Goal: Task Accomplishment & Management: Use online tool/utility

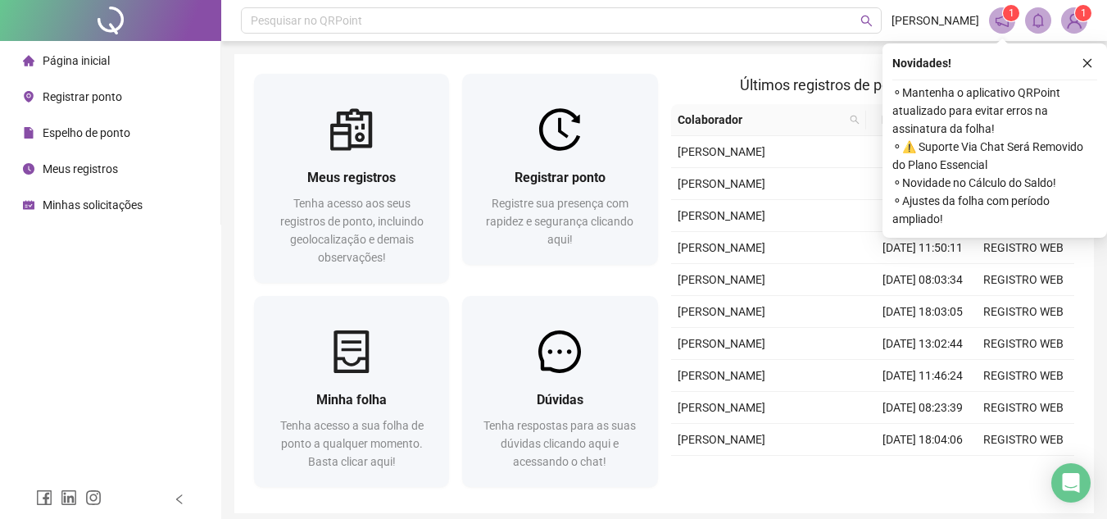
click at [1097, 52] on div "Novidades ! ⚬ Mantenha o aplicativo QRPoint atualizado para evitar erros na ass…" at bounding box center [994, 140] width 225 height 194
click at [1095, 58] on button "button" at bounding box center [1087, 63] width 20 height 20
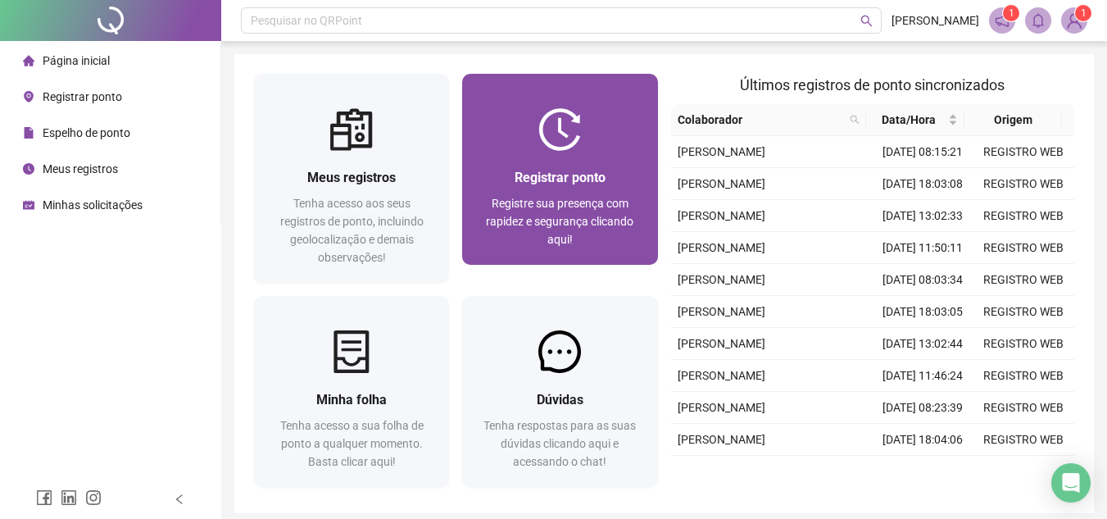
click at [597, 202] on span "Registre sua presença com rapidez e segurança clicando aqui!" at bounding box center [559, 221] width 147 height 49
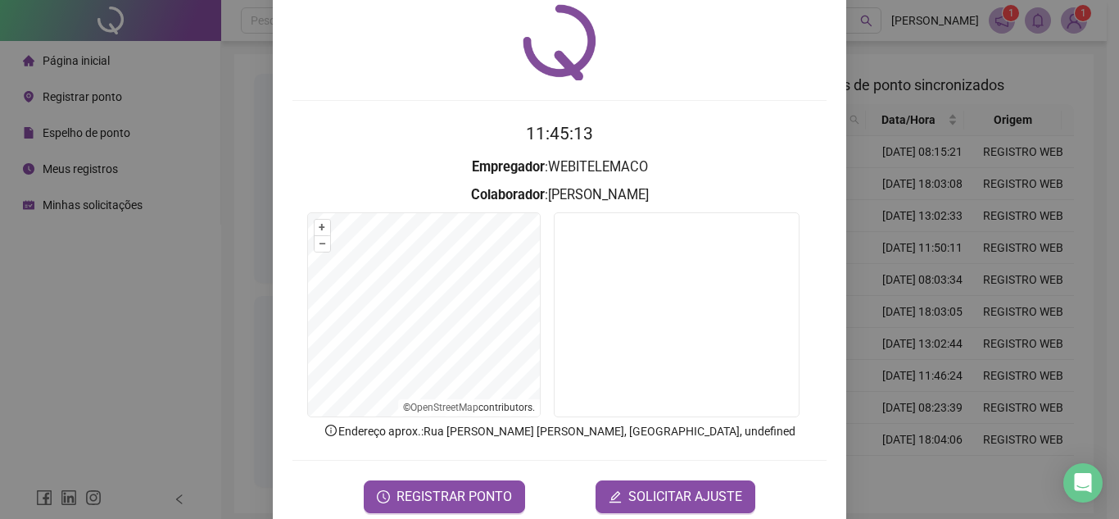
scroll to position [85, 0]
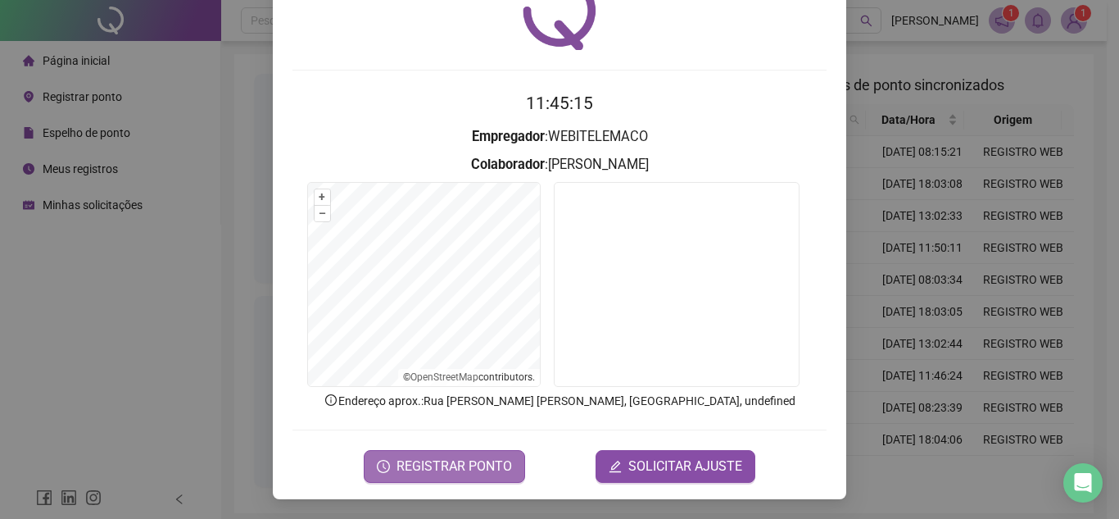
click at [502, 459] on span "REGISTRAR PONTO" at bounding box center [455, 466] width 116 height 20
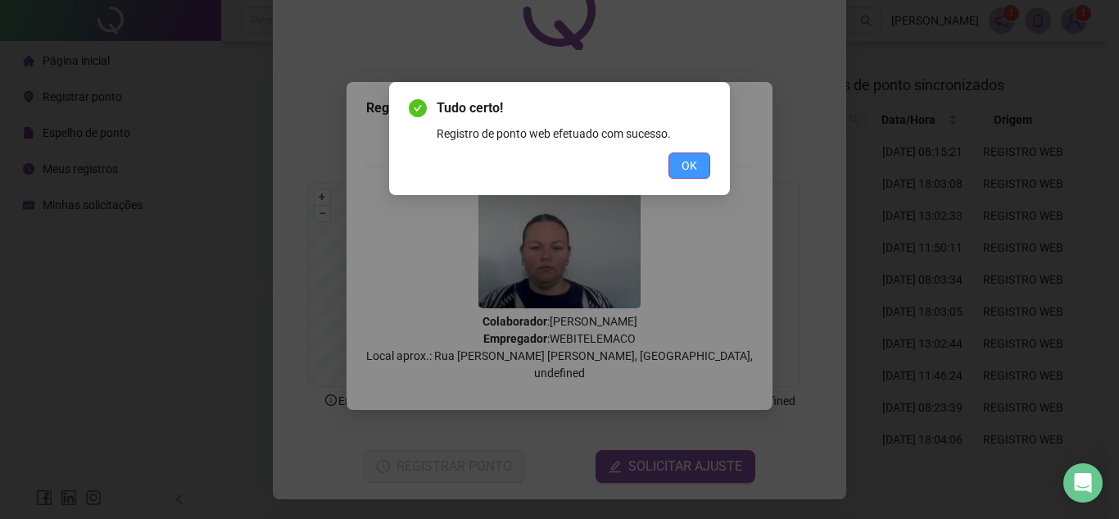
click at [682, 172] on span "OK" at bounding box center [690, 166] width 16 height 18
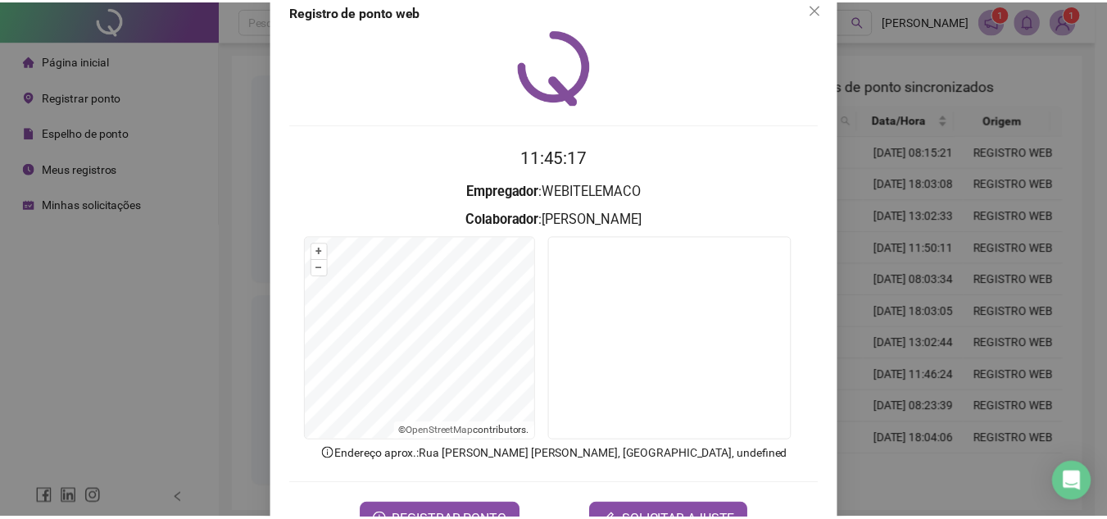
scroll to position [0, 0]
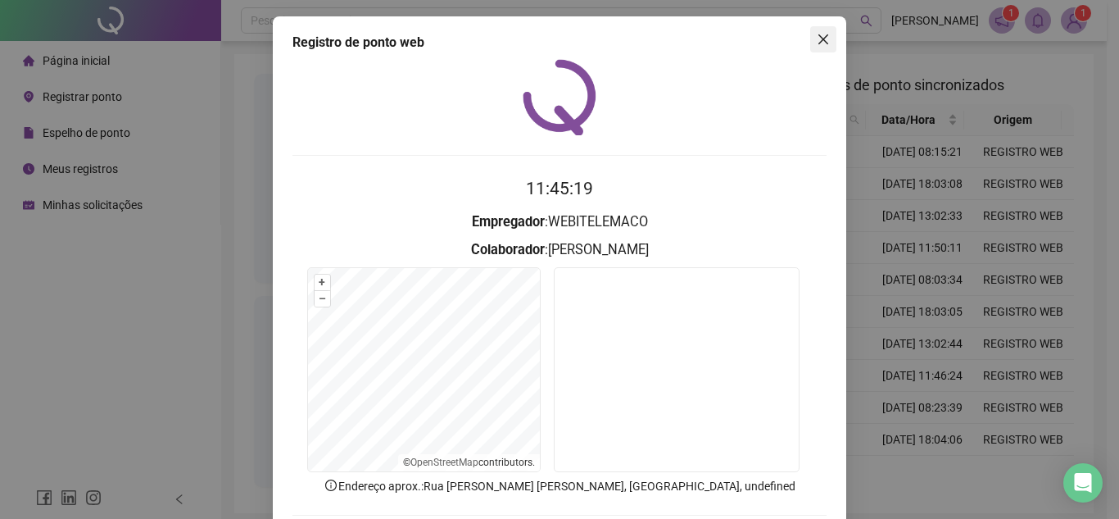
click at [820, 34] on icon "close" at bounding box center [823, 39] width 13 height 13
